Goal: Information Seeking & Learning: Learn about a topic

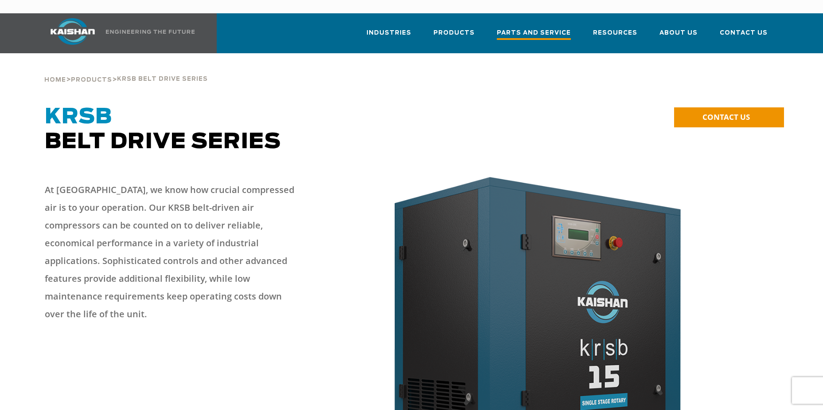
click at [546, 28] on span "Parts and Service" at bounding box center [534, 34] width 74 height 12
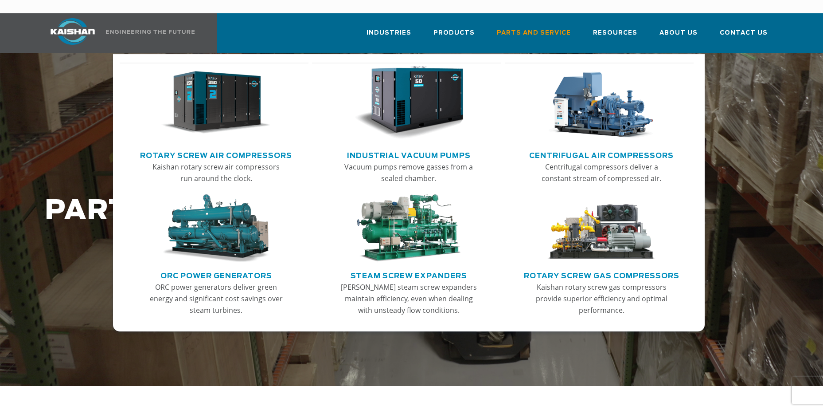
click at [221, 148] on link "Rotary Screw Air Compressors" at bounding box center [216, 154] width 152 height 13
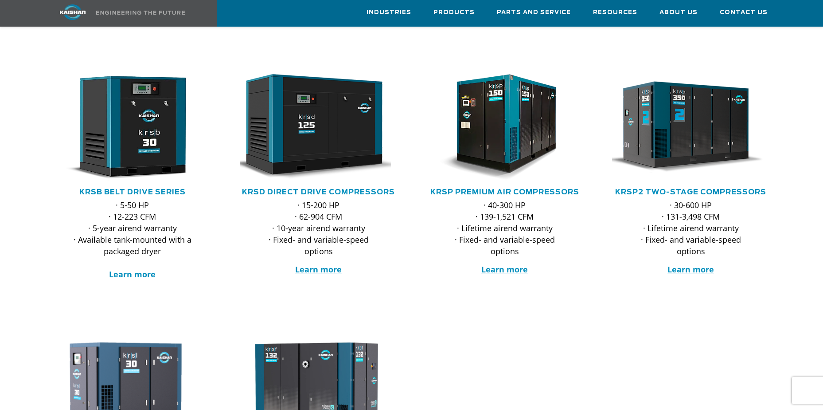
scroll to position [133, 0]
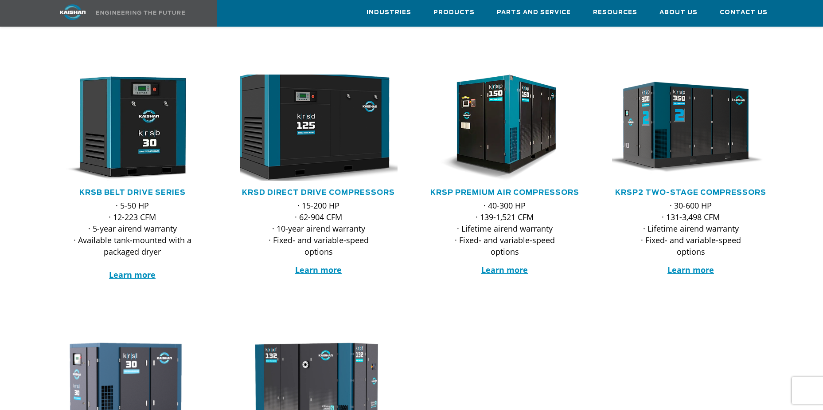
click at [379, 137] on img at bounding box center [312, 127] width 174 height 117
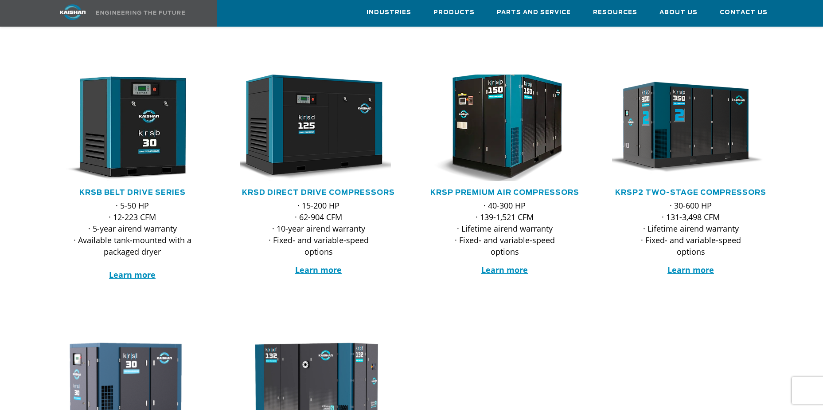
click at [476, 103] on img at bounding box center [498, 127] width 174 height 117
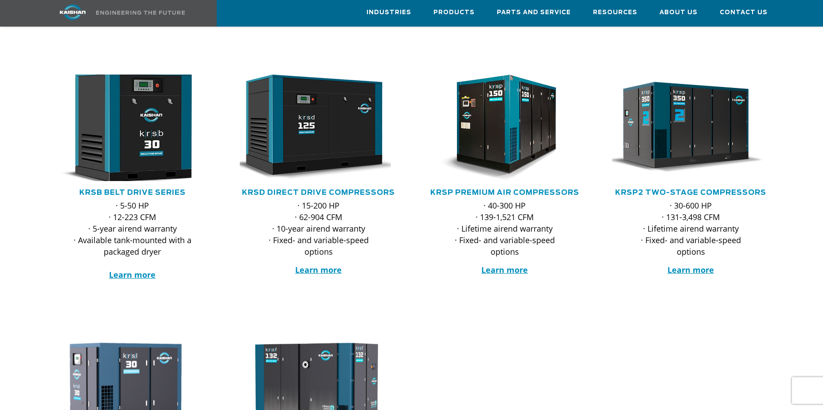
click at [153, 159] on img at bounding box center [126, 127] width 174 height 117
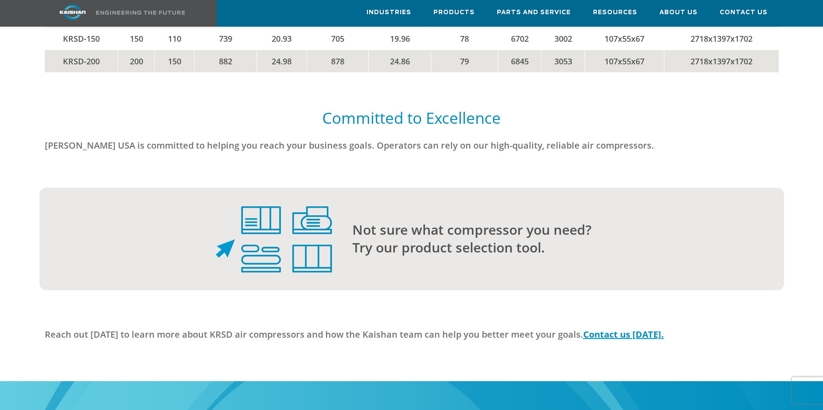
scroll to position [2217, 0]
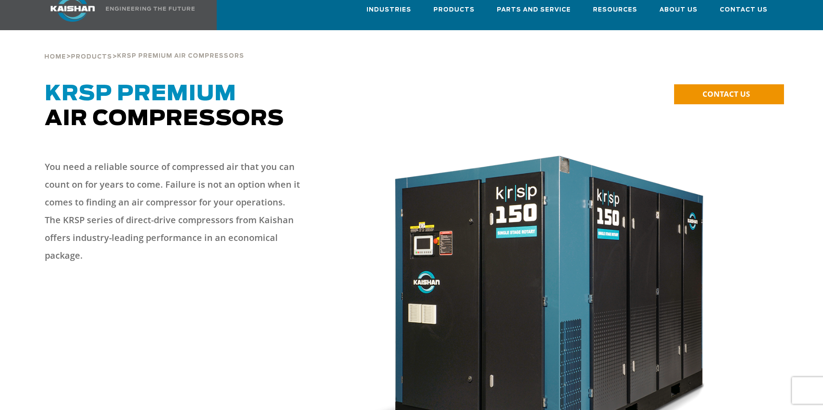
scroll to position [44, 0]
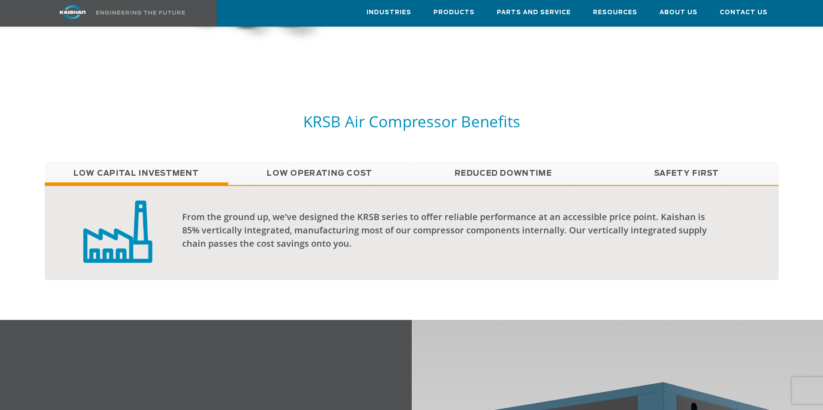
scroll to position [754, 0]
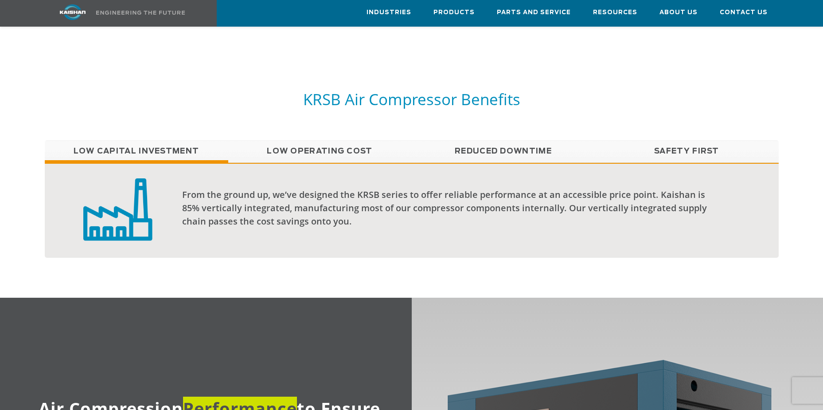
click at [351, 140] on link "Low Operating Cost" at bounding box center [320, 151] width 184 height 22
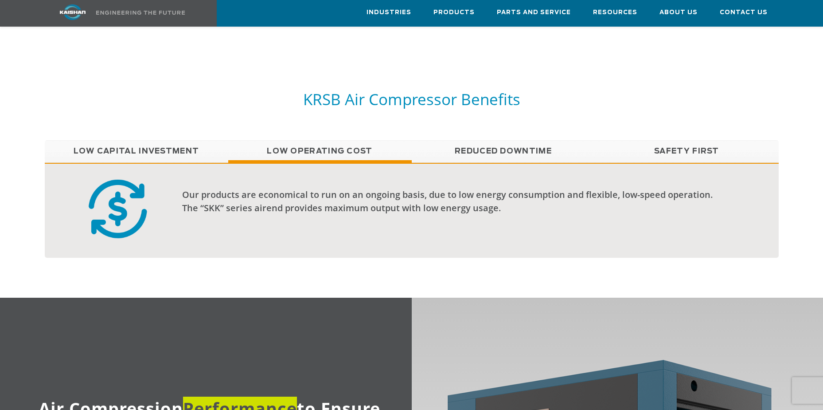
click at [491, 141] on link "Reduced Downtime" at bounding box center [504, 151] width 184 height 22
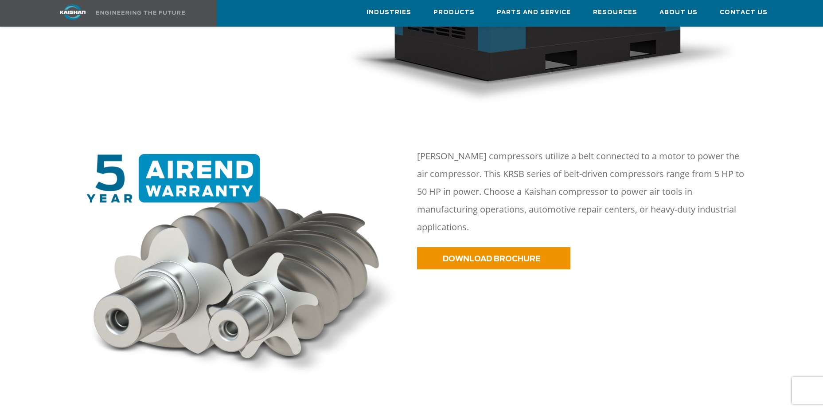
scroll to position [0, 0]
